Goal: Communication & Community: Ask a question

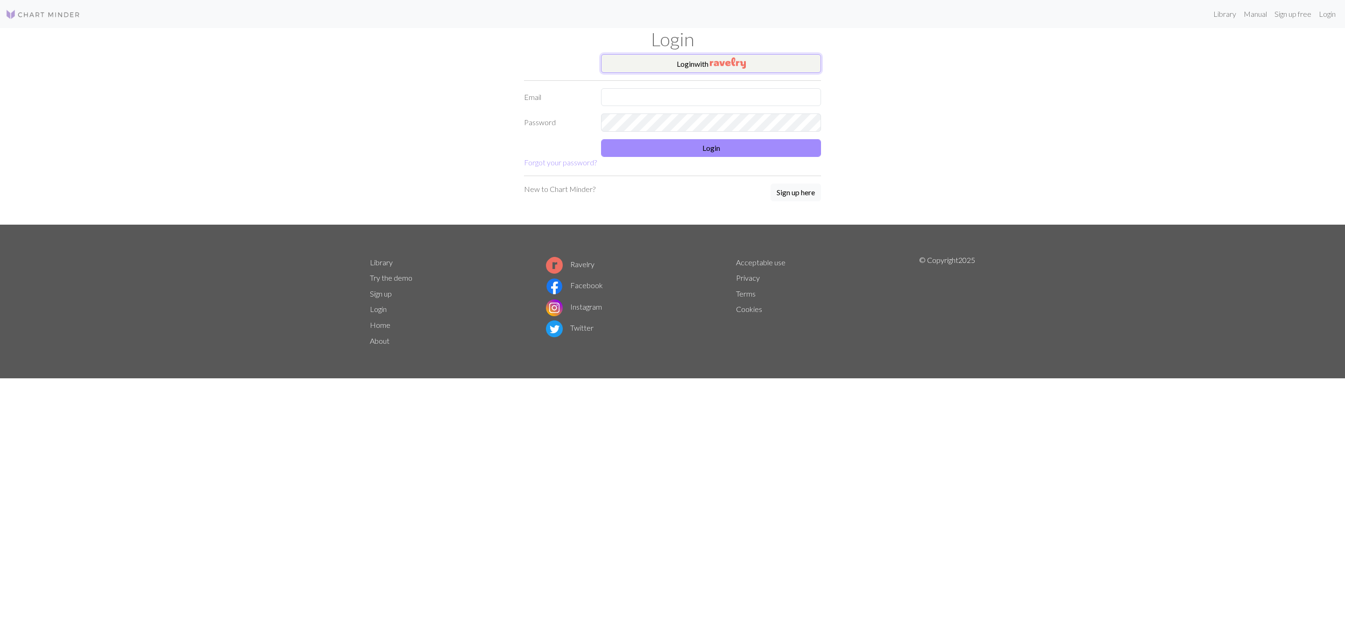
click at [758, 67] on button "Login with" at bounding box center [711, 63] width 220 height 19
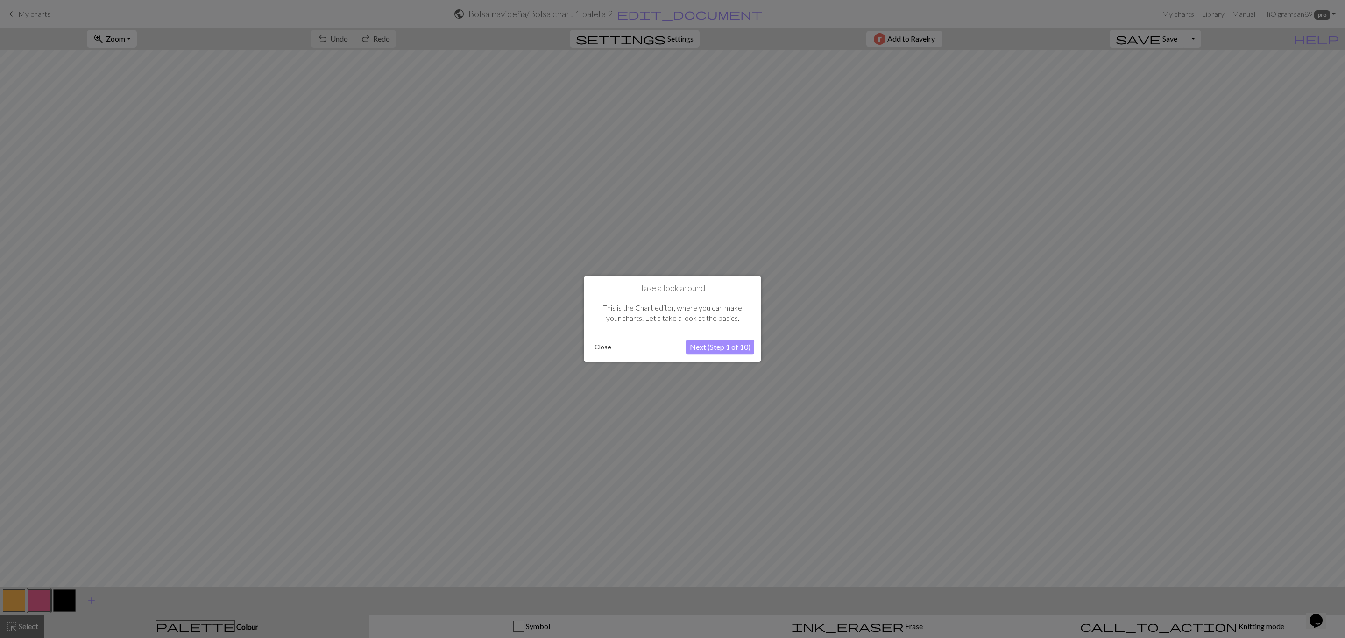
click at [599, 348] on button "Close" at bounding box center [603, 347] width 24 height 14
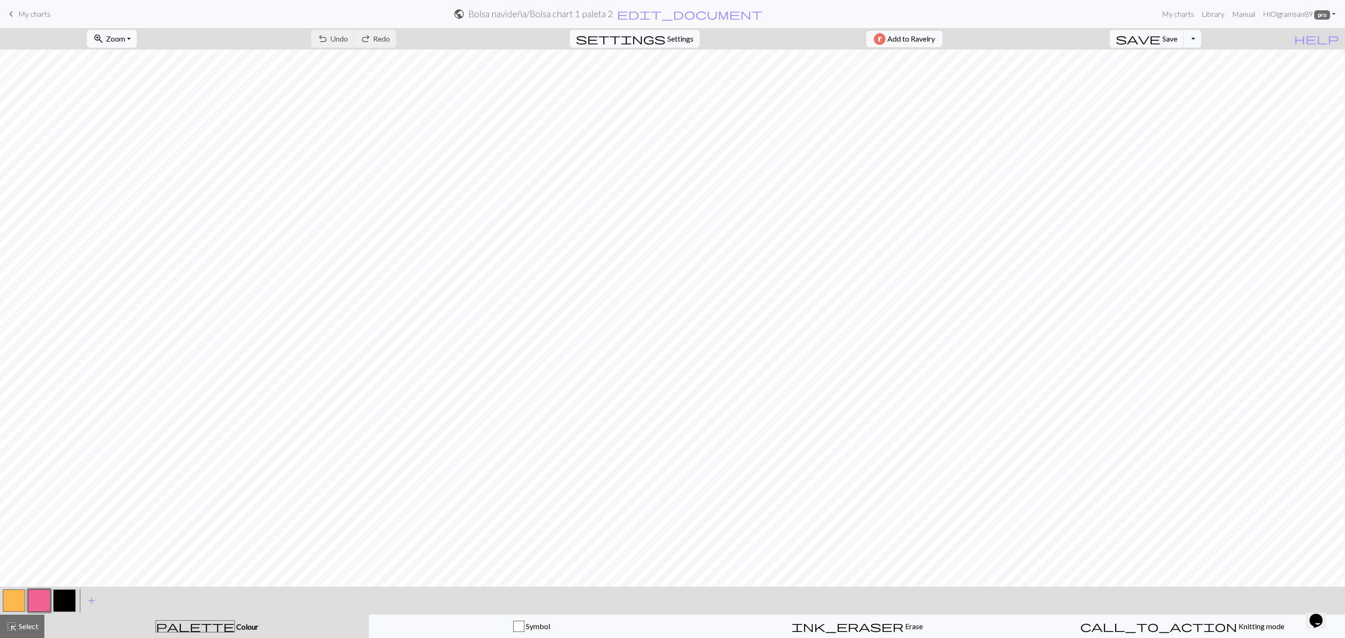
click at [38, 11] on span "My charts" at bounding box center [34, 13] width 32 height 9
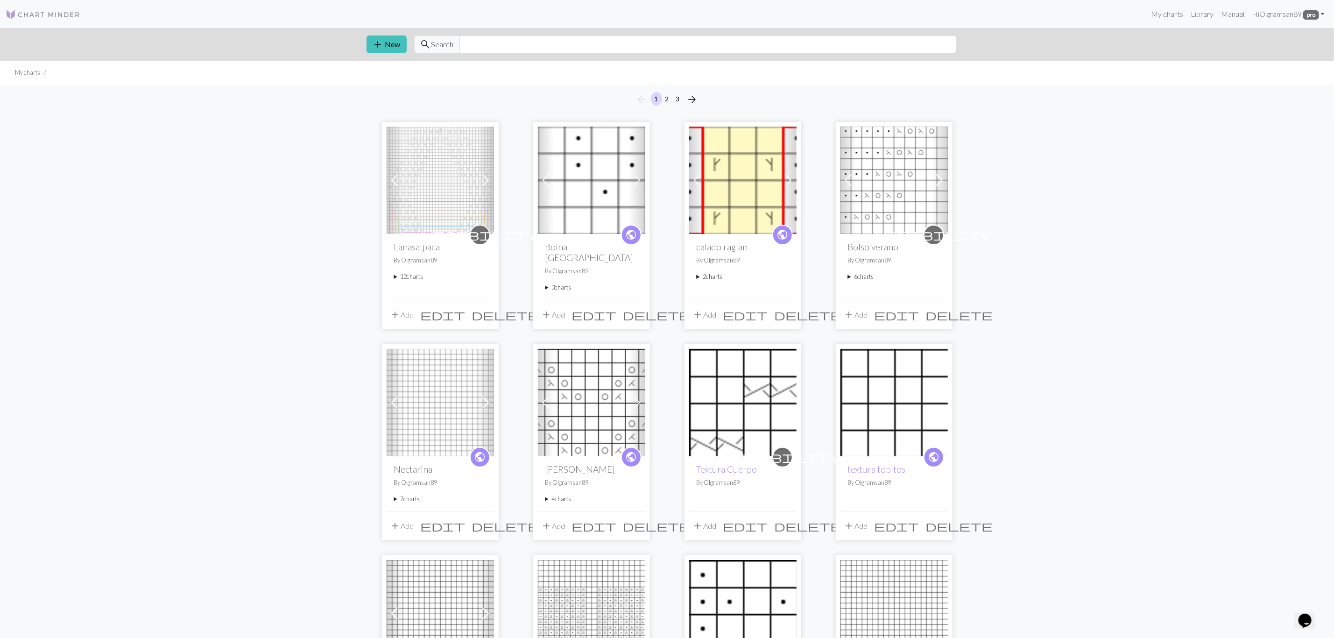
click at [395, 279] on summary "12 charts" at bounding box center [440, 276] width 92 height 9
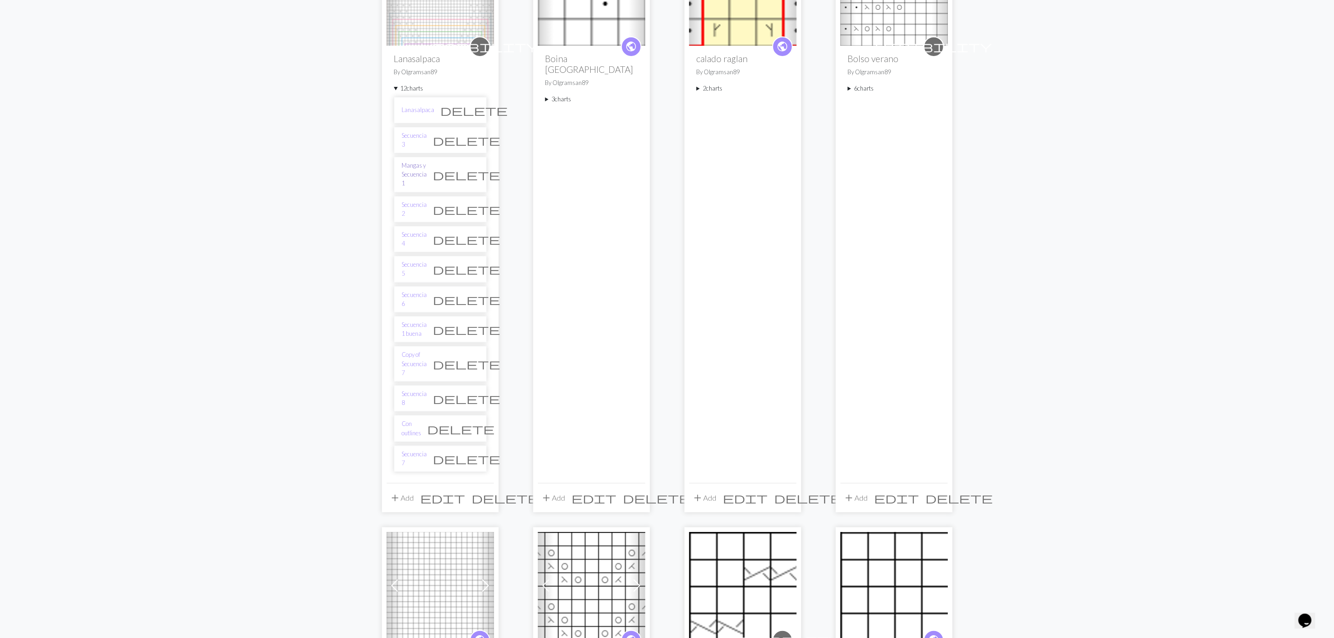
scroll to position [210, 0]
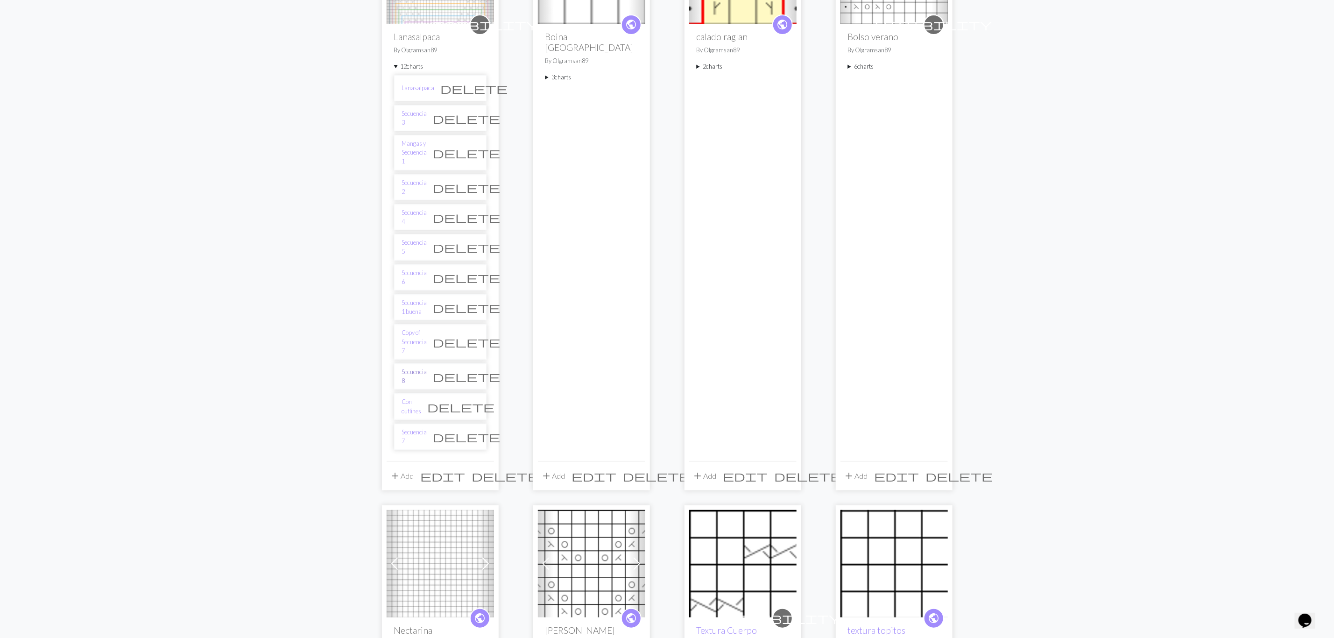
click at [421, 367] on link "Secuencia 8" at bounding box center [414, 376] width 25 height 18
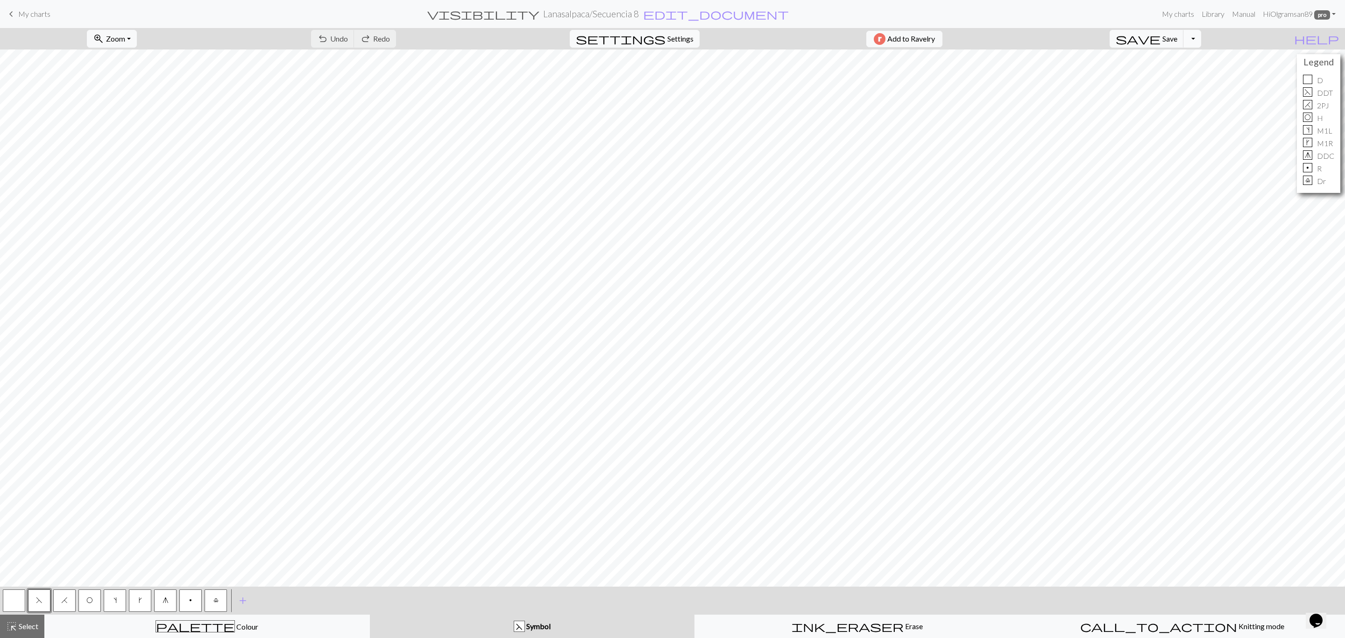
click at [1201, 41] on button "Toggle Dropdown" at bounding box center [1192, 39] width 18 height 18
click at [1195, 74] on button "save_alt Download" at bounding box center [1123, 75] width 154 height 15
click at [1316, 614] on icon "Chat widget" at bounding box center [1315, 621] width 13 height 14
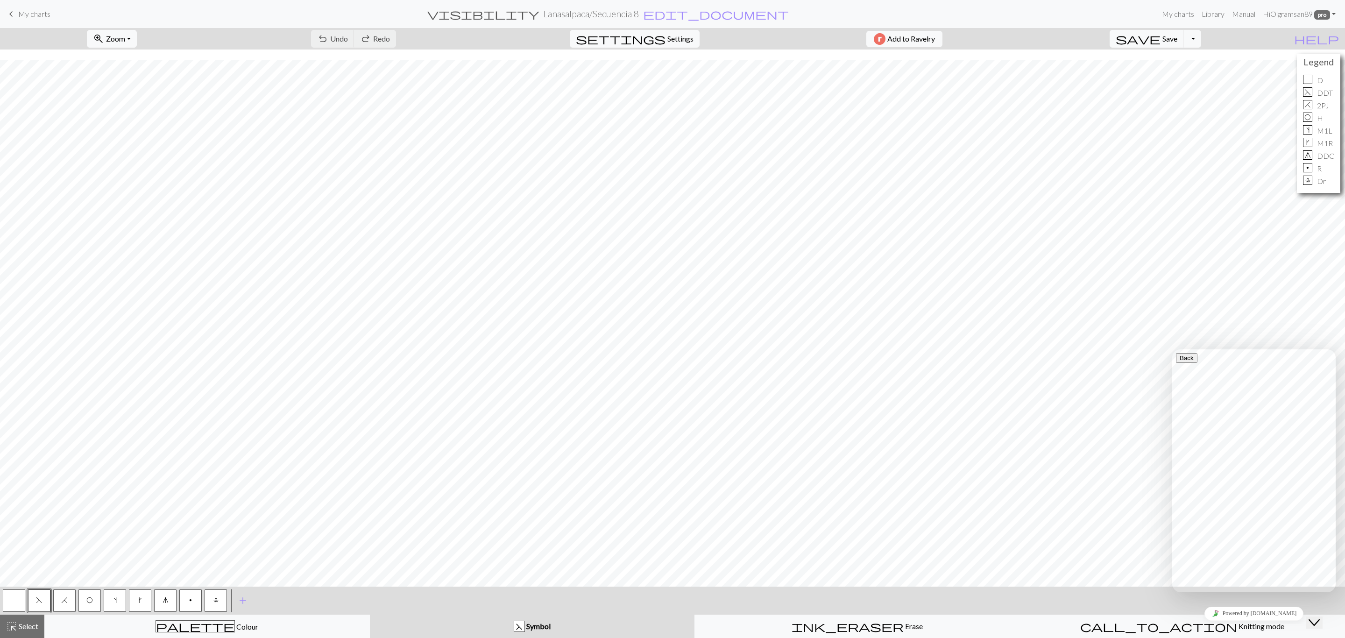
click at [1172, 349] on textarea at bounding box center [1172, 349] width 0 height 0
drag, startPoint x: 1228, startPoint y: 582, endPoint x: 2270, endPoint y: 928, distance: 1098.1
click html "Back Menu Back Rate this chat Upload File Insert emoji Hi there Search the help…"
paste textarea "Good morning, I've had a problem since [DATE]. The graph won't download. I've t…"
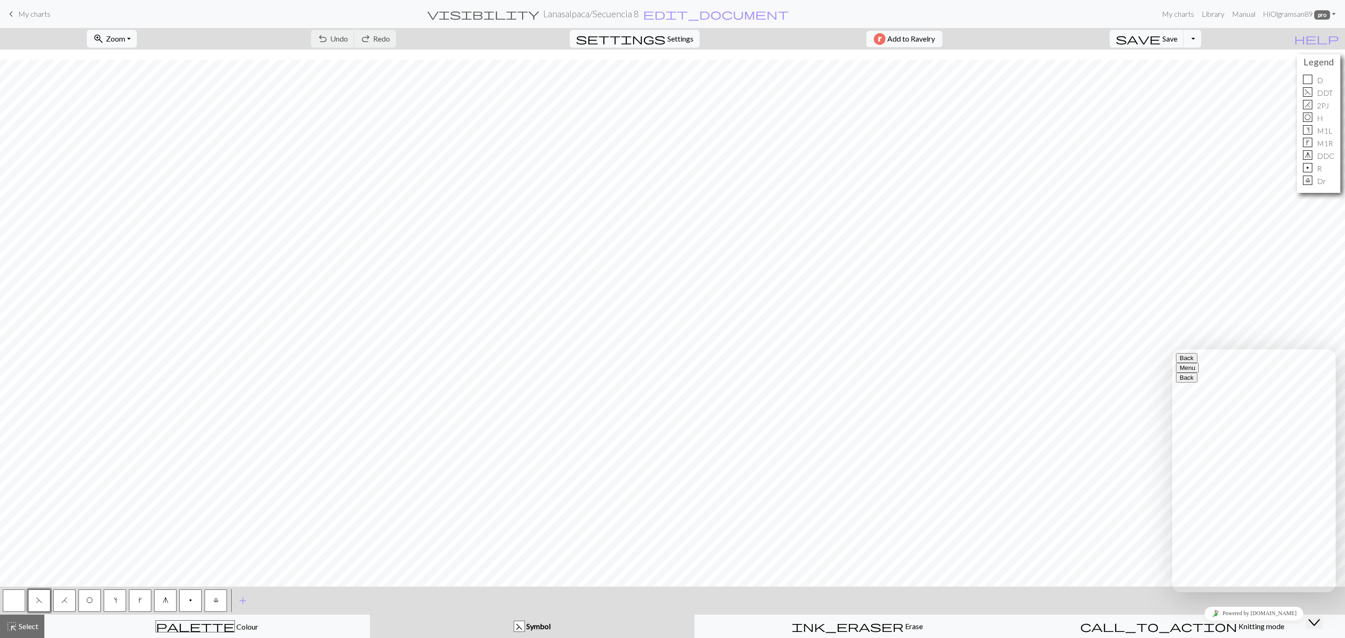
scroll to position [0, 0]
type textarea "Good morning, I've had a problem since [DATE]. The graph won't download. I've t…"
click at [1172, 349] on textarea "Good morning, I've had a problem since [DATE]. The graph won't download. I've t…" at bounding box center [1172, 349] width 0 height 0
paste textarea "The modal with the download button does not appear"
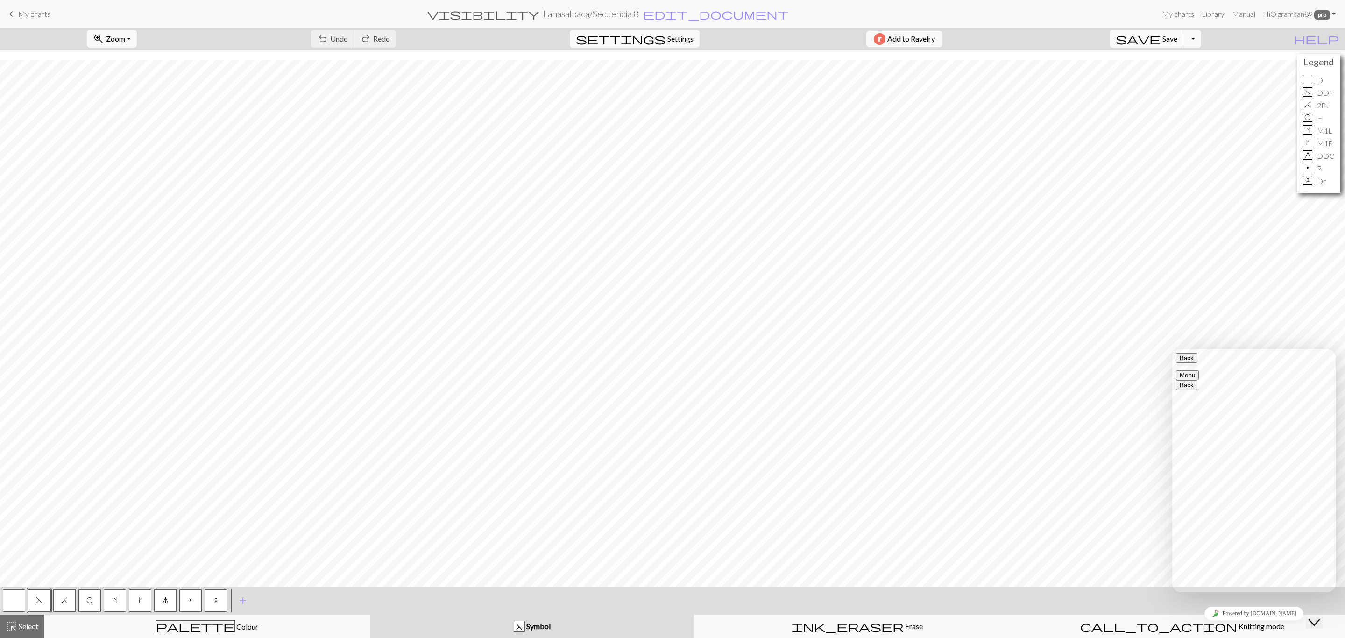
type textarea "The modal with the download button does not appear"
click at [1201, 41] on button "Toggle Dropdown" at bounding box center [1192, 39] width 18 height 18
click at [1193, 74] on button "save_alt Download" at bounding box center [1123, 75] width 154 height 15
click at [1172, 349] on textarea at bounding box center [1172, 349] width 0 height 0
